Goal: Navigation & Orientation: Find specific page/section

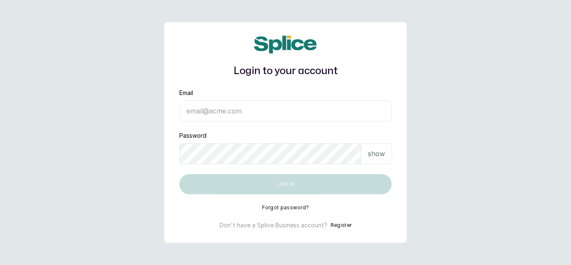
click at [206, 104] on input "Email" at bounding box center [285, 110] width 213 height 21
type input "dhebbiespride@gmail.com"
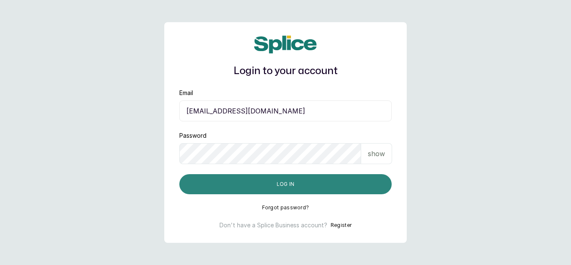
click at [327, 180] on button "Log in" at bounding box center [285, 184] width 213 height 20
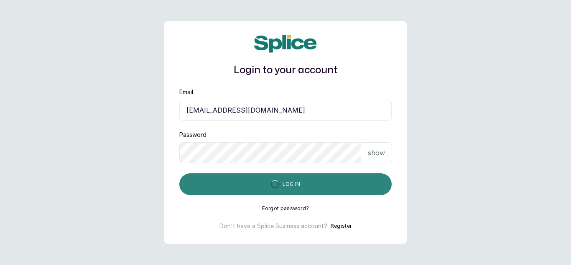
click at [333, 188] on button "Log in" at bounding box center [285, 184] width 213 height 22
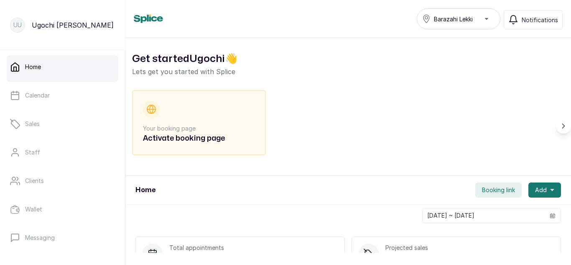
scroll to position [185, 0]
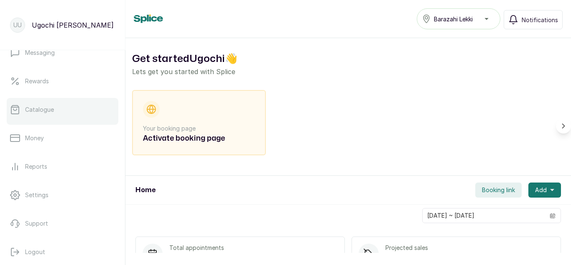
click at [37, 114] on link "Catalogue" at bounding box center [63, 109] width 112 height 23
